Goal: Task Accomplishment & Management: Manage account settings

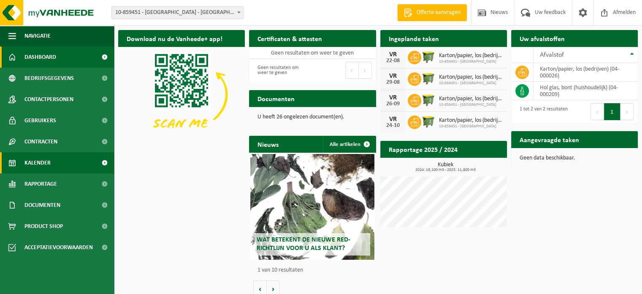
click at [37, 158] on span "Kalender" at bounding box center [37, 162] width 26 height 21
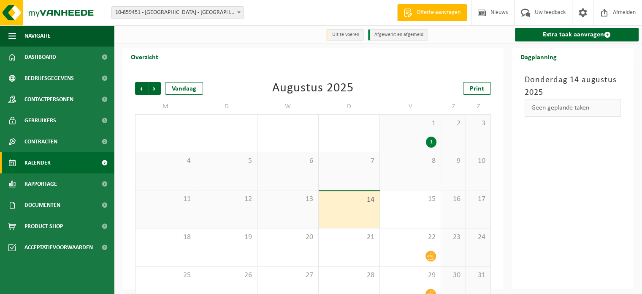
scroll to position [19, 0]
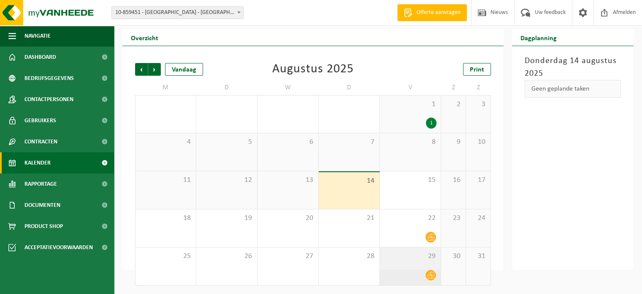
click at [432, 272] on icon at bounding box center [430, 274] width 7 height 7
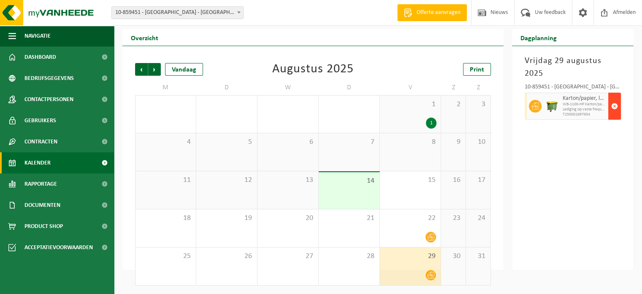
click at [614, 105] on span "button" at bounding box center [615, 106] width 7 height 17
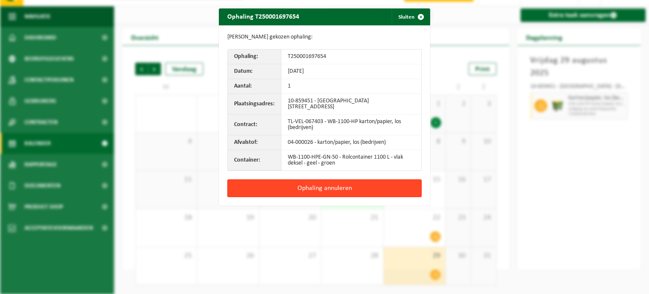
click at [306, 184] on button "Ophaling annuleren" at bounding box center [324, 188] width 194 height 18
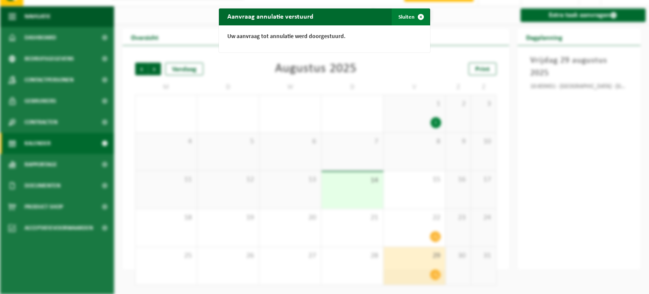
click at [417, 16] on span "button" at bounding box center [420, 16] width 17 height 17
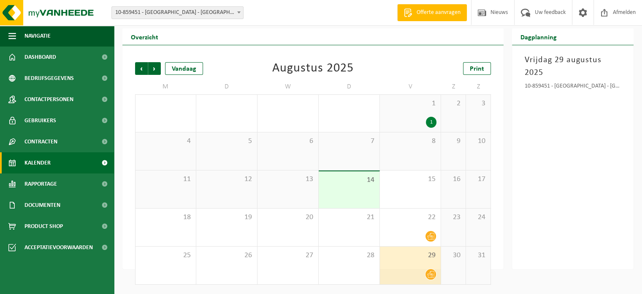
scroll to position [0, 0]
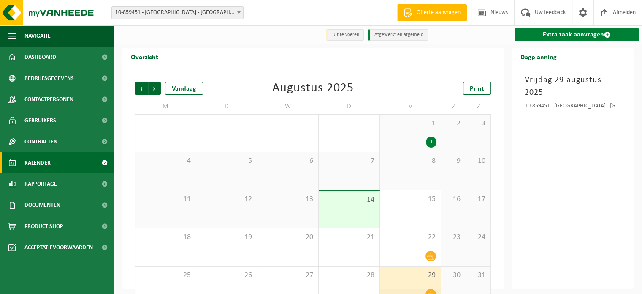
click at [580, 36] on link "Extra taak aanvragen" at bounding box center [577, 35] width 124 height 14
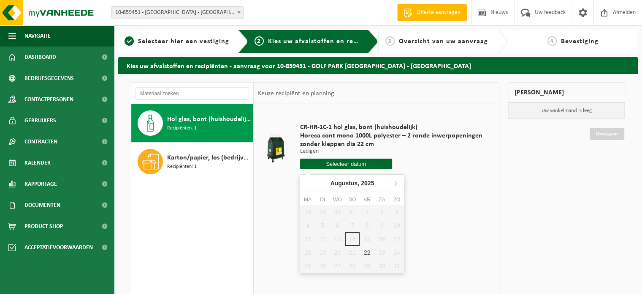
click at [348, 162] on input "text" at bounding box center [346, 163] width 92 height 11
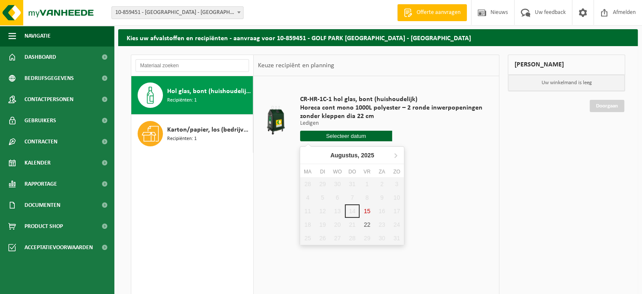
scroll to position [42, 0]
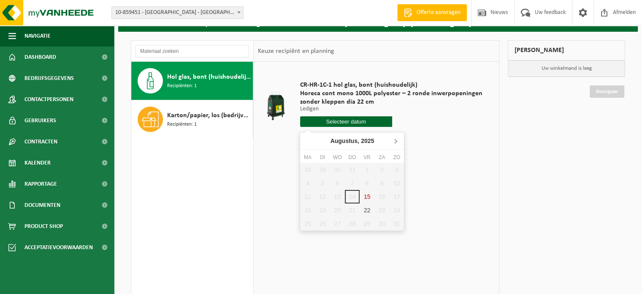
click at [394, 139] on icon at bounding box center [396, 141] width 14 height 14
click at [311, 140] on icon at bounding box center [309, 141] width 14 height 14
